Goal: Task Accomplishment & Management: Manage account settings

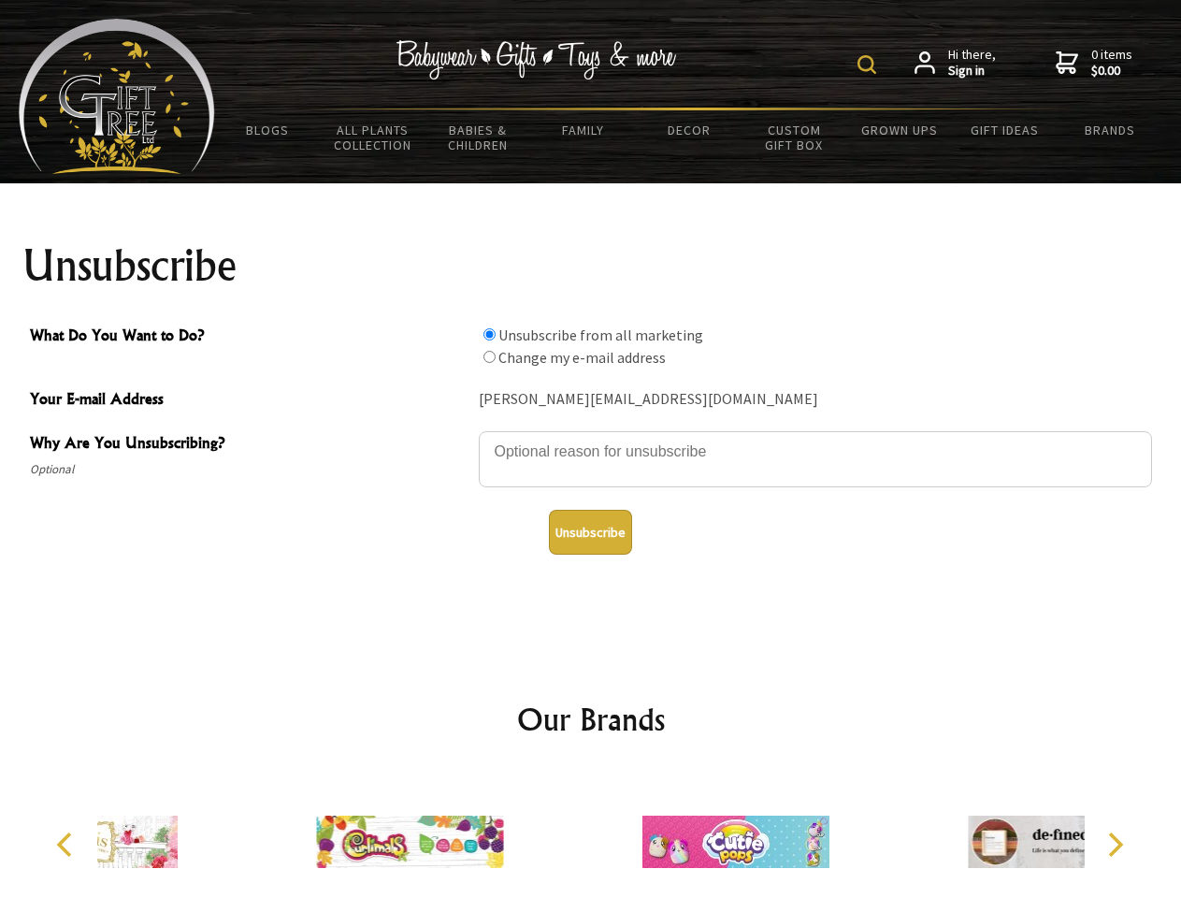
click at [870, 65] on img at bounding box center [867, 64] width 19 height 19
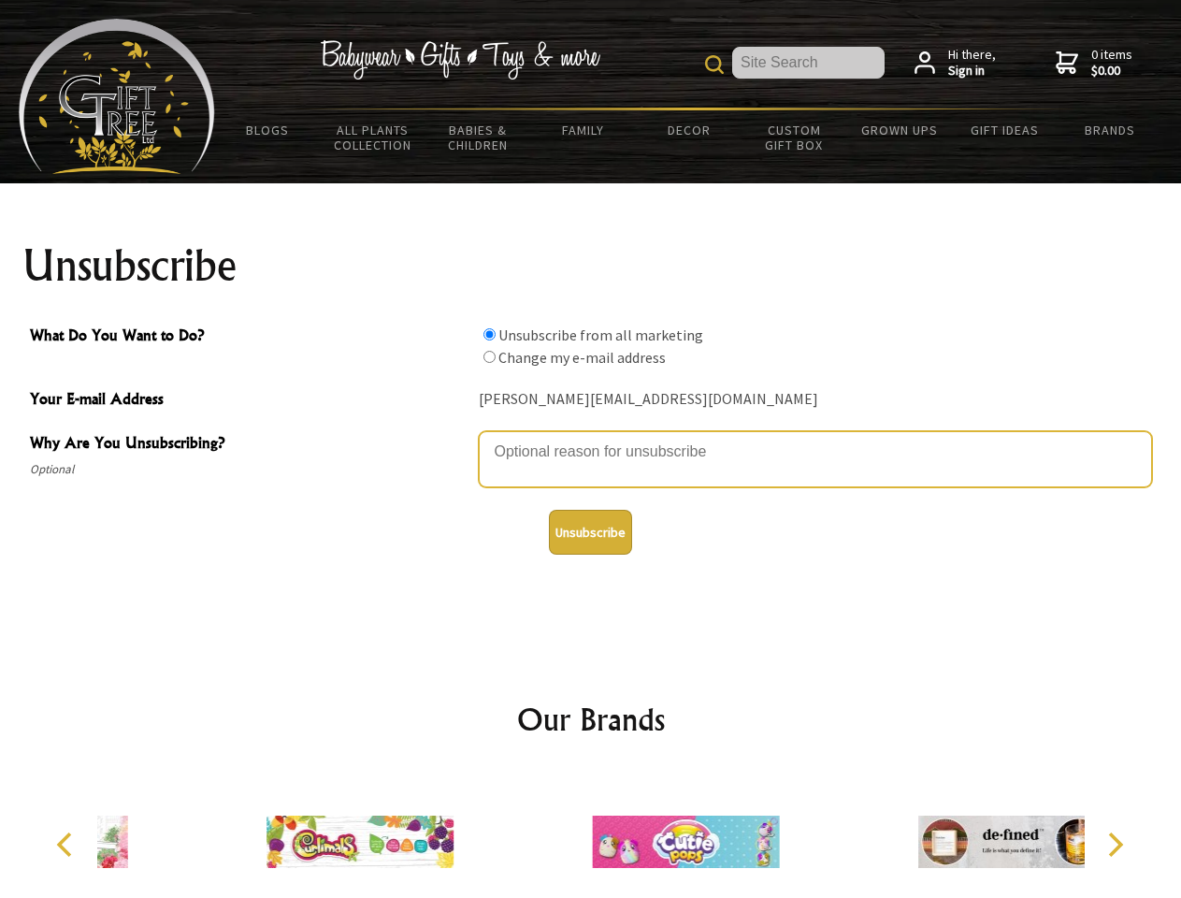
click at [591, 438] on textarea "Why Are You Unsubscribing?" at bounding box center [815, 459] width 673 height 56
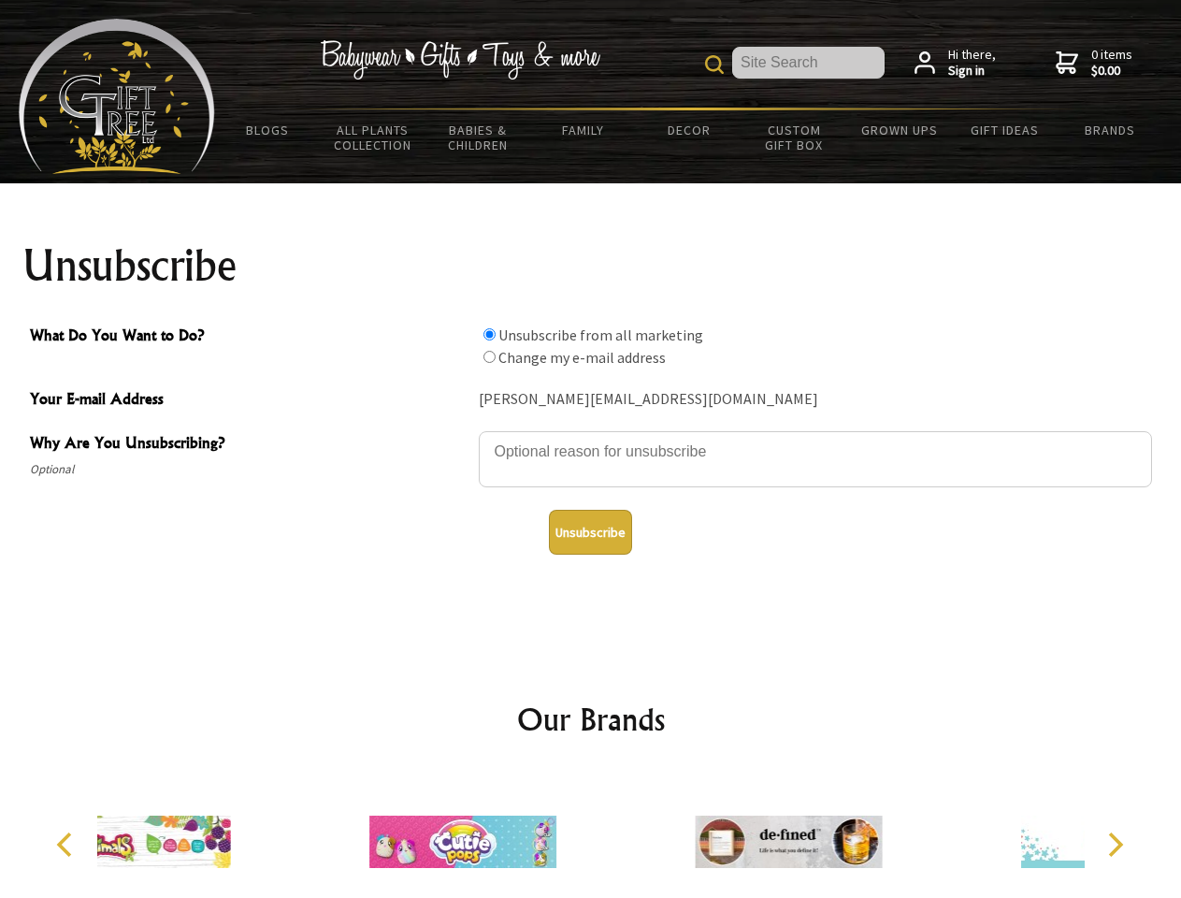
click at [489, 334] on input "What Do You Want to Do?" at bounding box center [490, 334] width 12 height 12
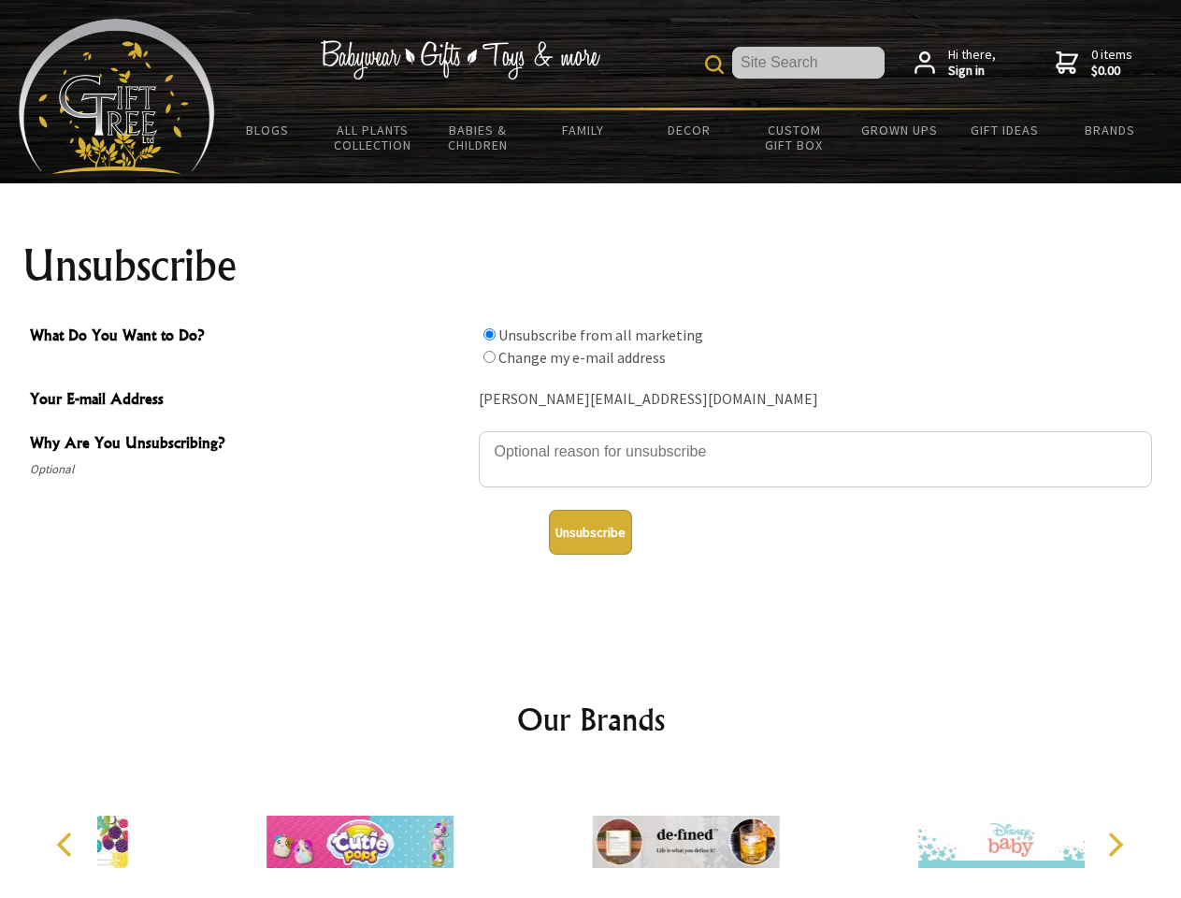
click at [489, 356] on input "What Do You Want to Do?" at bounding box center [490, 357] width 12 height 12
radio input "true"
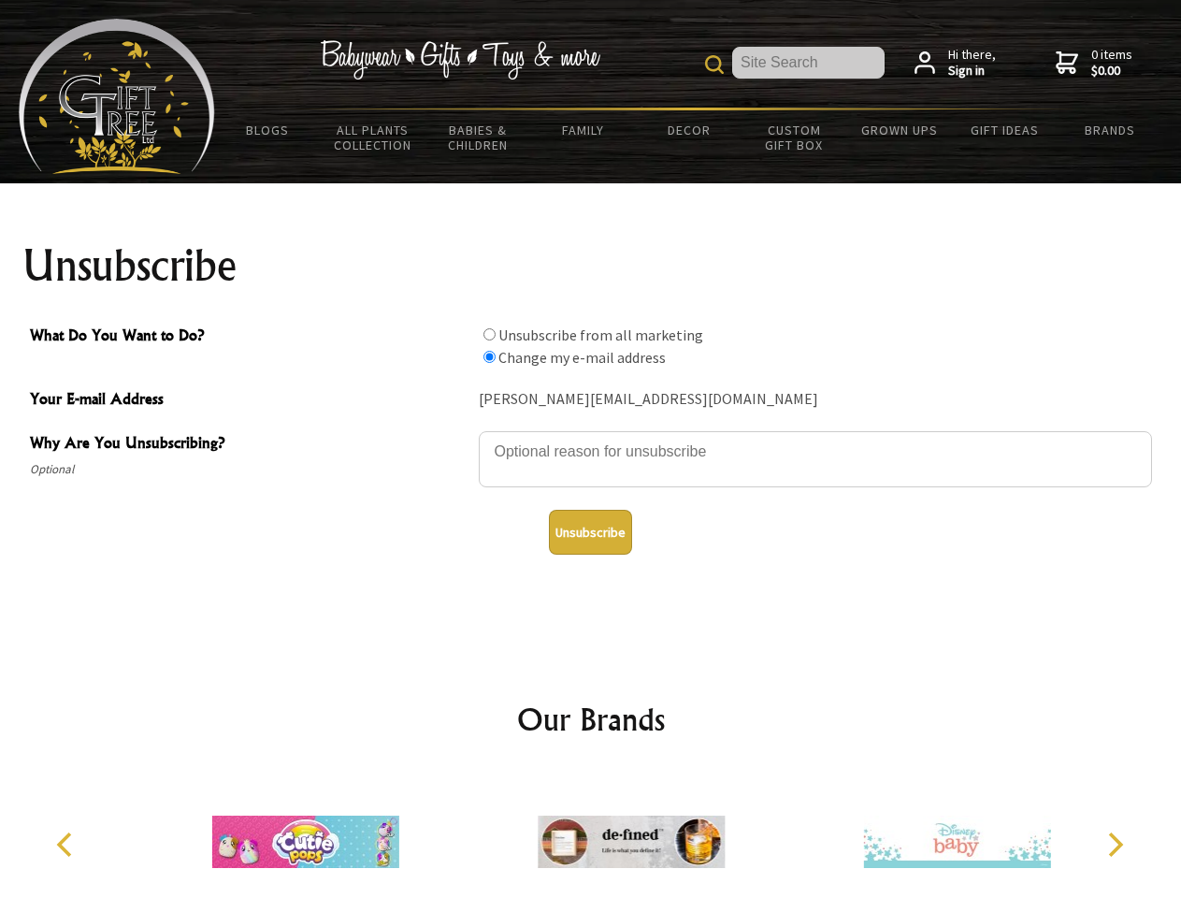
click at [590, 532] on button "Unsubscribe" at bounding box center [590, 532] width 83 height 45
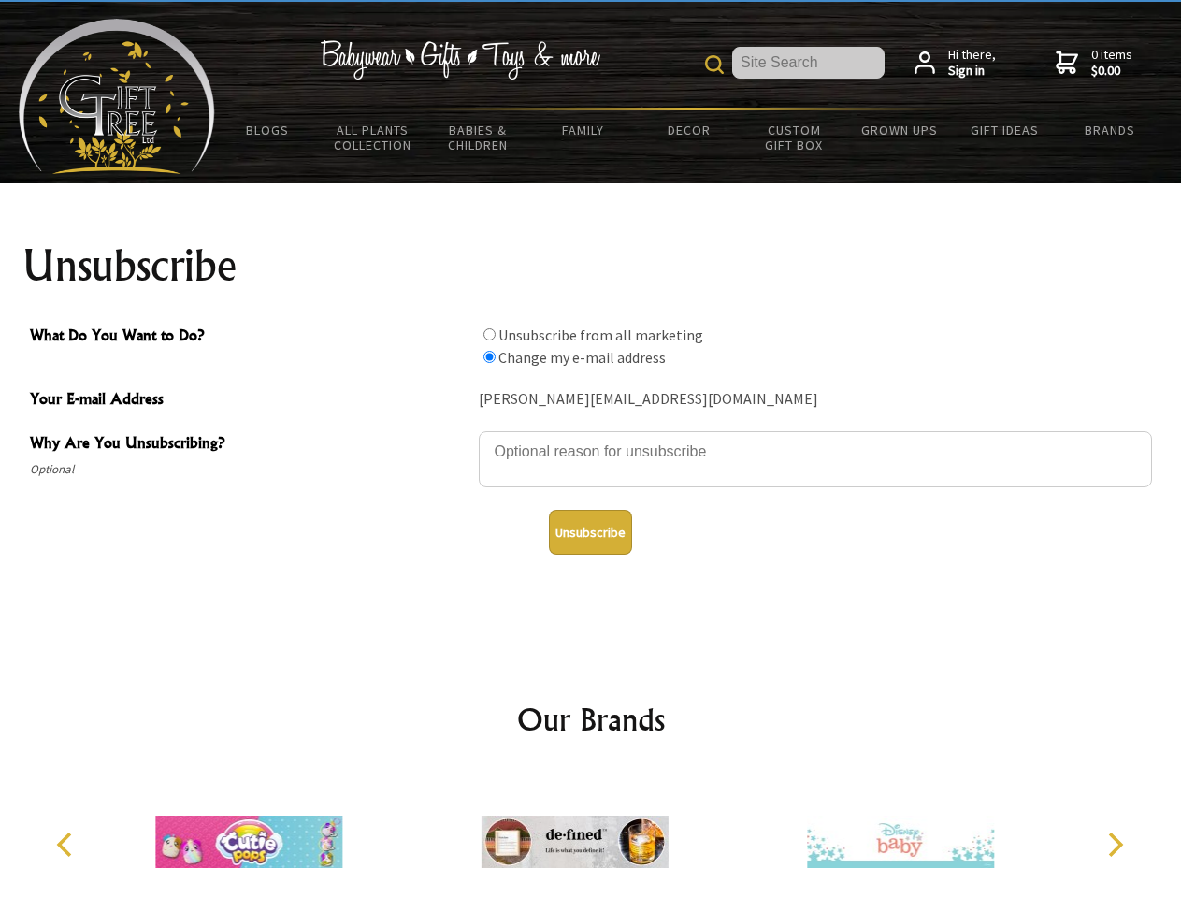
click at [591, 834] on img at bounding box center [575, 842] width 187 height 140
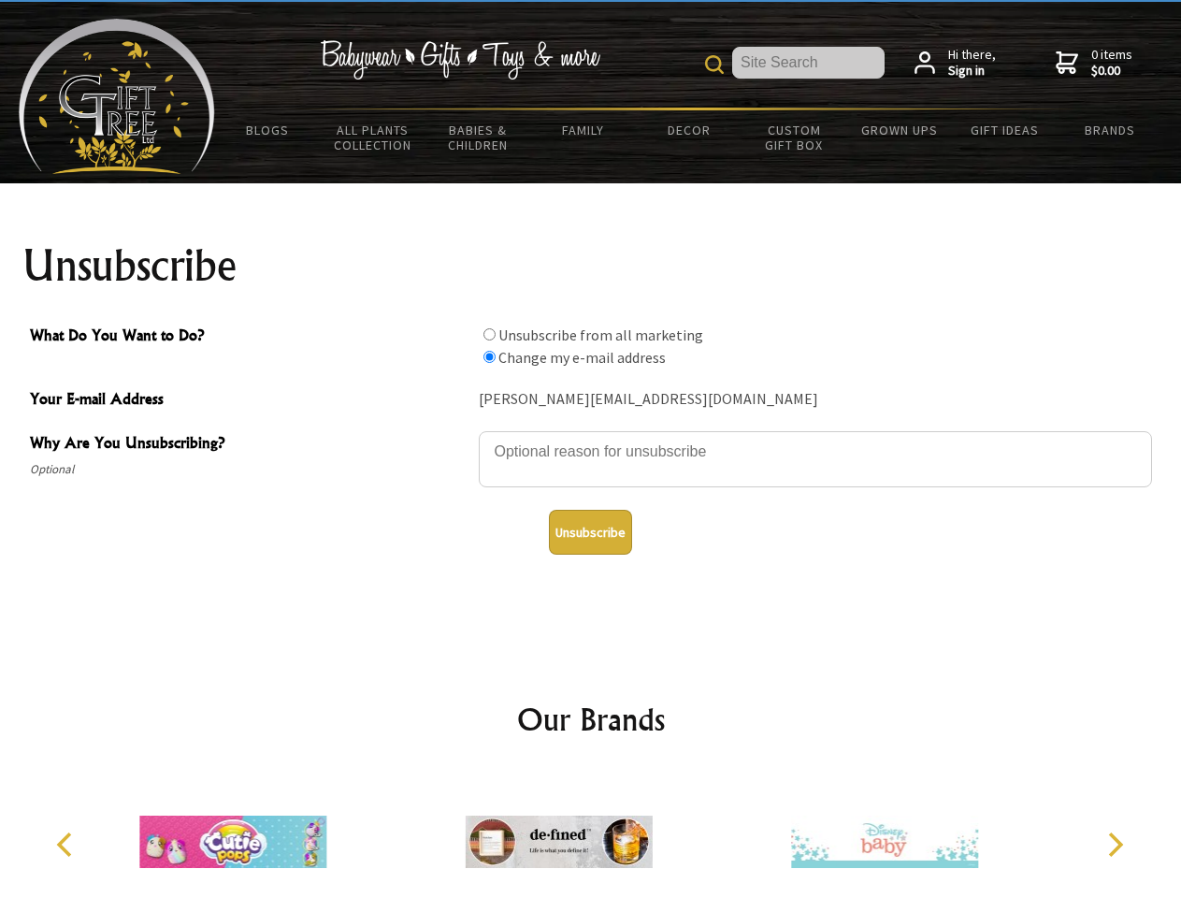
click at [67, 845] on icon "Previous" at bounding box center [66, 844] width 24 height 24
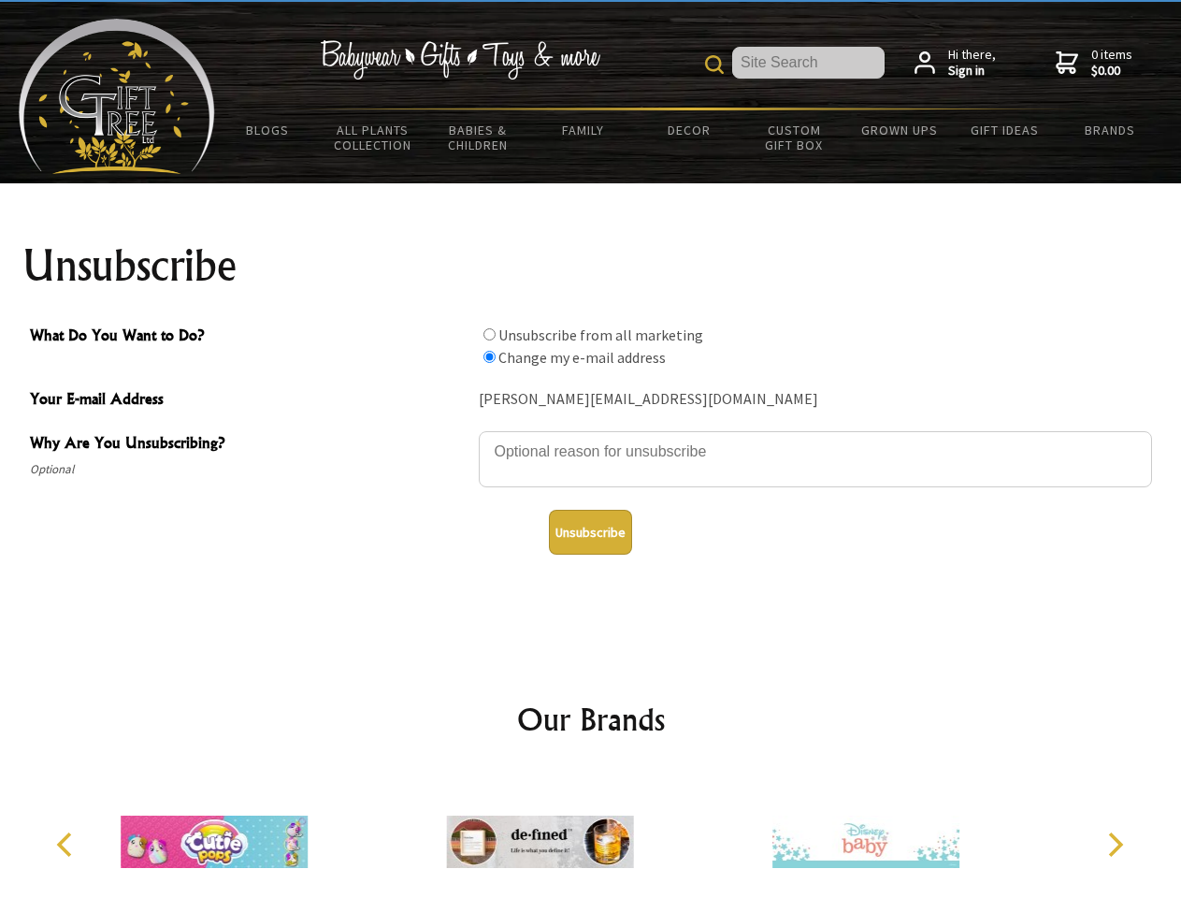
click at [1115, 845] on icon "Next" at bounding box center [1114, 844] width 24 height 24
